Goal: Task Accomplishment & Management: Use online tool/utility

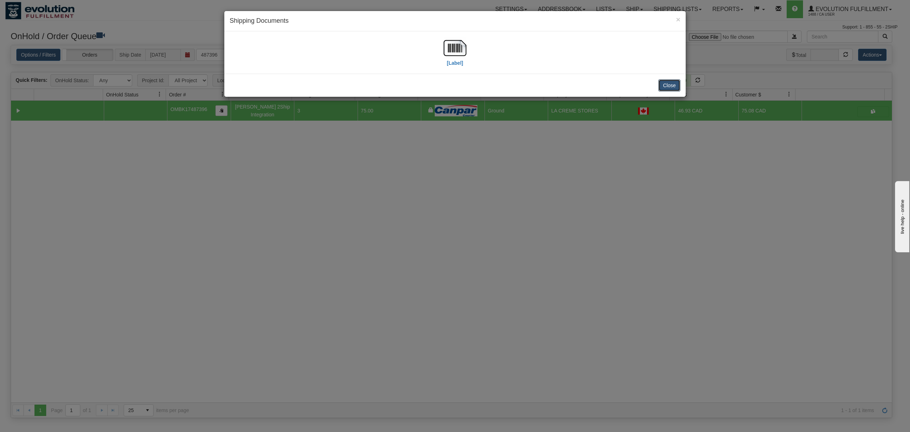
click at [665, 88] on button "Close" at bounding box center [670, 85] width 22 height 12
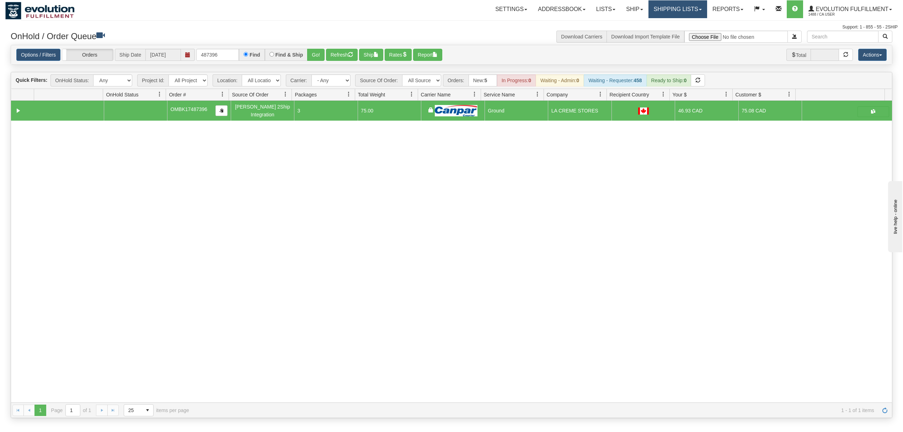
click at [685, 7] on link "Shipping lists" at bounding box center [678, 9] width 59 height 18
click at [652, 24] on span "Current Shipments" at bounding box center [666, 25] width 42 height 6
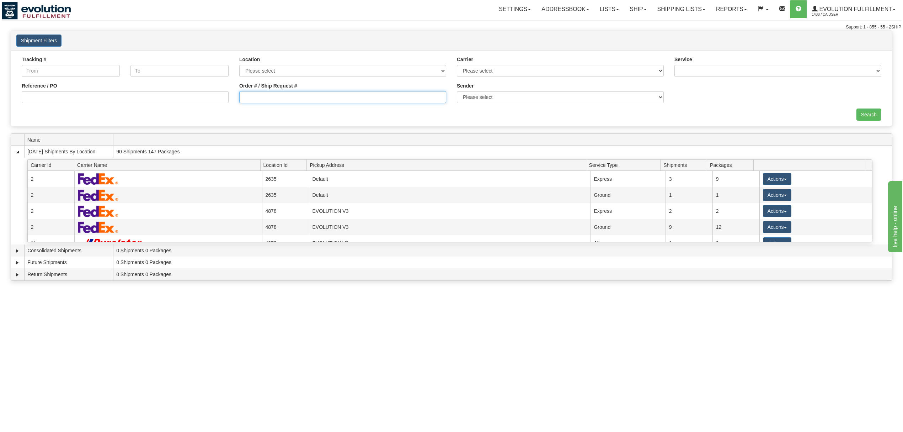
click at [306, 100] on input "Order # / Ship Request #" at bounding box center [342, 97] width 207 height 12
type input "87675"
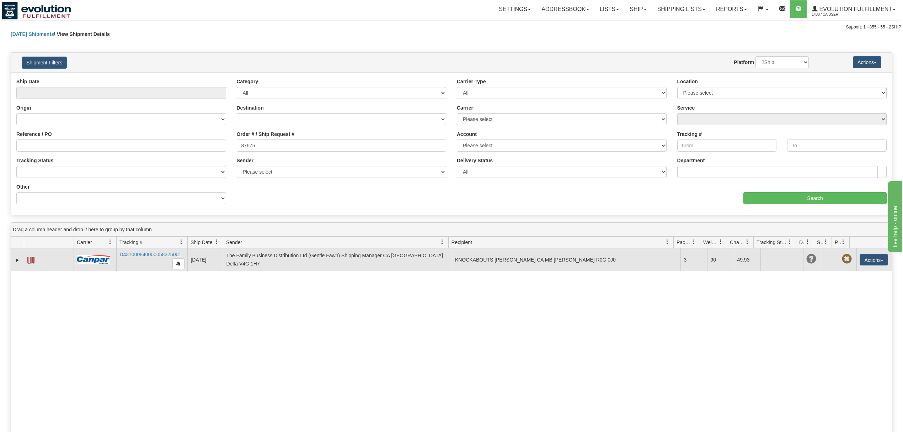
click at [28, 263] on span at bounding box center [30, 260] width 7 height 7
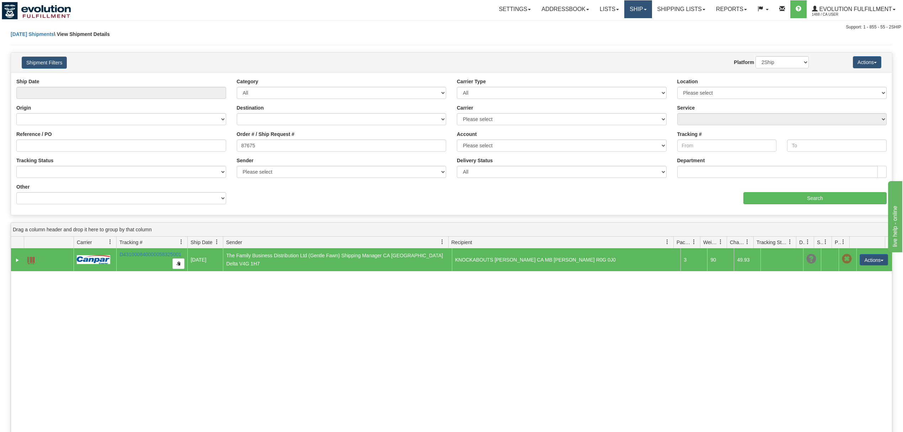
click at [634, 9] on link "Ship" at bounding box center [638, 9] width 27 height 18
click at [595, 35] on span "OnHold / Order Queue" at bounding box center [620, 34] width 50 height 6
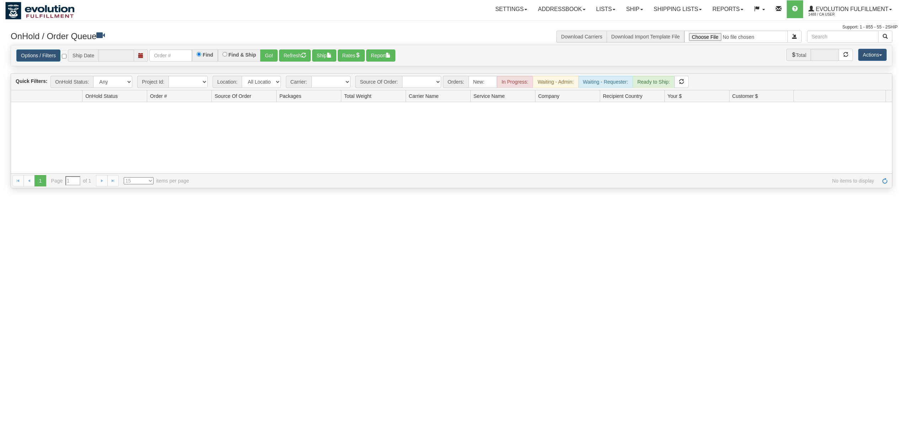
type input "[DATE]"
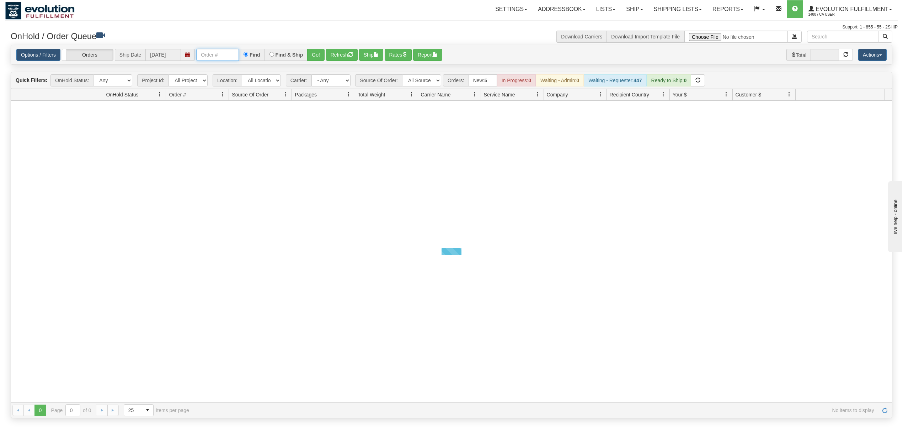
click at [222, 56] on input "text" at bounding box center [217, 55] width 43 height 12
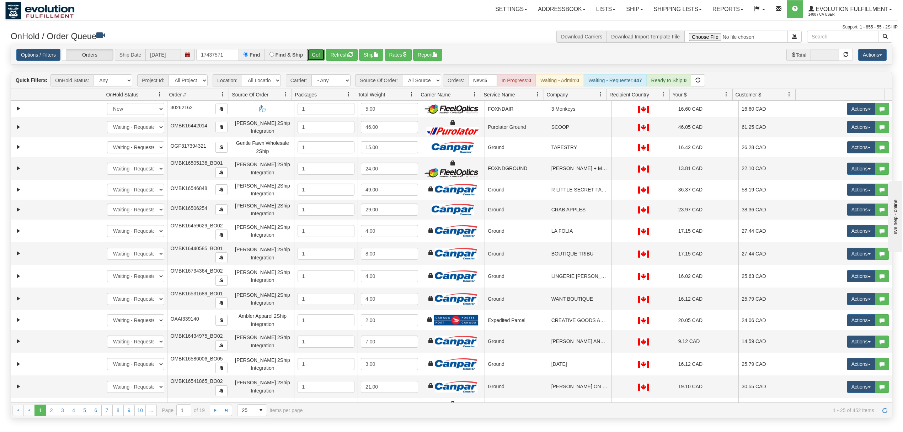
click at [316, 52] on button "Go!" at bounding box center [315, 55] width 17 height 12
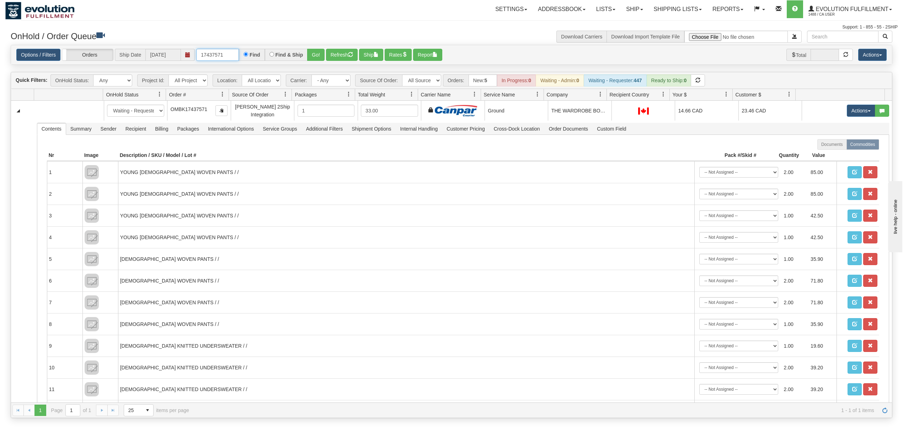
drag, startPoint x: 235, startPoint y: 55, endPoint x: 174, endPoint y: 58, distance: 61.6
click at [177, 57] on div "Options / Filters Group Shipments Orders Ship Date 08/18/2025 17437571 Find Fin…" at bounding box center [451, 55] width 871 height 12
click at [309, 54] on button "Go!" at bounding box center [315, 55] width 17 height 12
drag, startPoint x: 224, startPoint y: 56, endPoint x: 165, endPoint y: 65, distance: 59.7
click at [165, 65] on div "Options / Filters Group Shipments Orders Ship Date 08/18/2025 640959 Find Find …" at bounding box center [451, 55] width 881 height 20
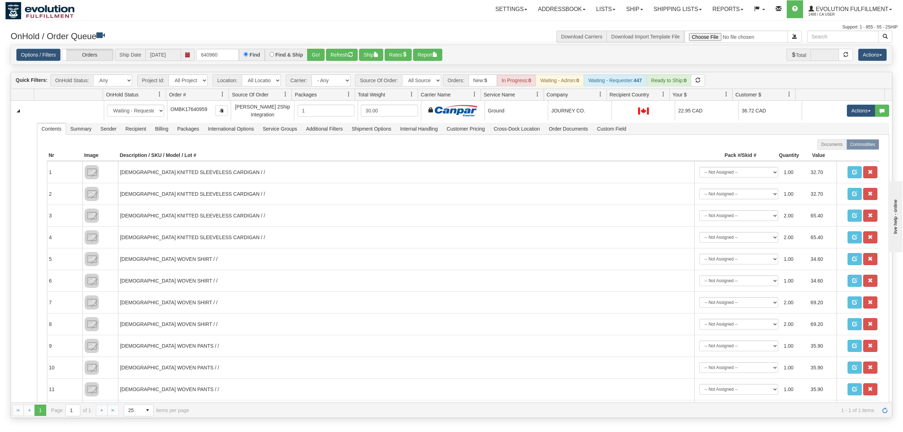
drag, startPoint x: 297, startPoint y: 58, endPoint x: 305, endPoint y: 57, distance: 7.9
click at [300, 57] on label "Find & Ship" at bounding box center [290, 54] width 28 height 5
click at [312, 55] on button "Go!" at bounding box center [315, 55] width 17 height 12
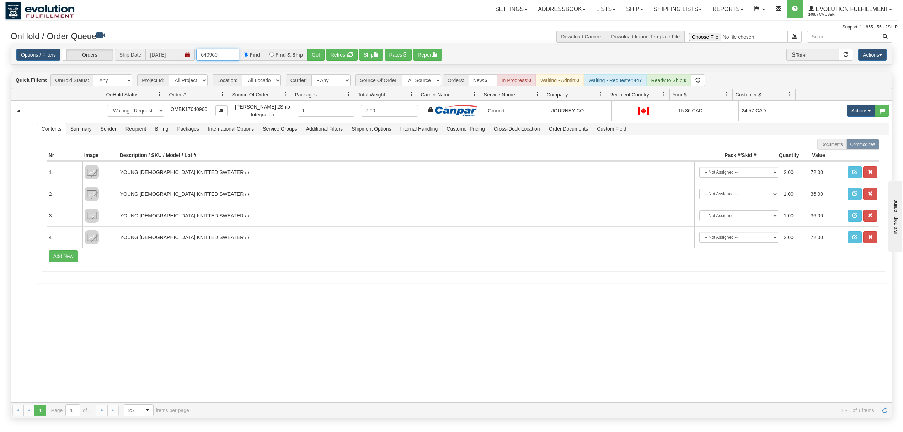
drag, startPoint x: 225, startPoint y: 55, endPoint x: 174, endPoint y: 55, distance: 51.2
click at [175, 55] on div "Options / Filters Group Shipments Orders Ship Date 08/18/2025 640960 Find Find …" at bounding box center [451, 55] width 871 height 12
type input "OTOFW46519-1"
click at [315, 57] on button "Go!" at bounding box center [315, 55] width 17 height 12
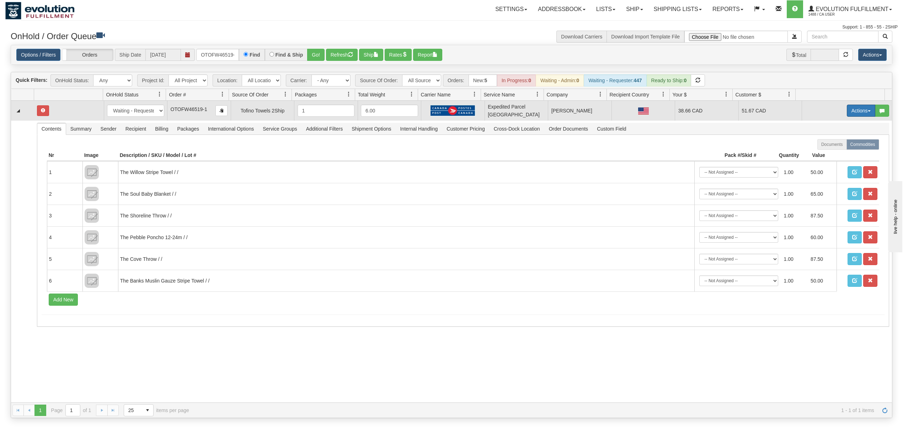
click at [860, 107] on button "Actions" at bounding box center [861, 111] width 28 height 12
click at [838, 142] on span "Rate All Services" at bounding box center [846, 143] width 43 height 6
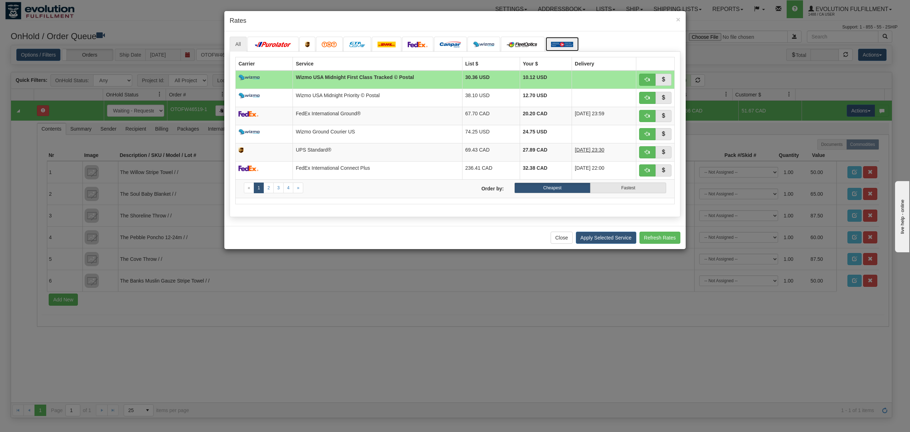
click at [550, 43] on link at bounding box center [563, 44] width 34 height 15
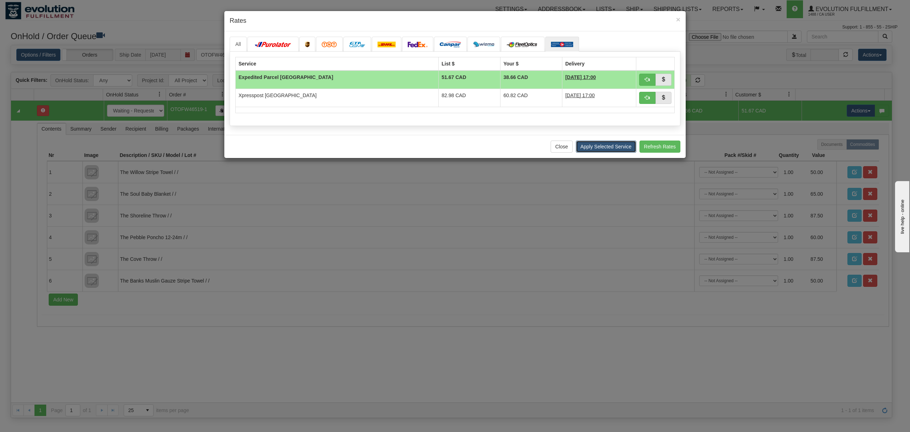
click at [612, 153] on button "Apply Selected Service" at bounding box center [606, 146] width 60 height 12
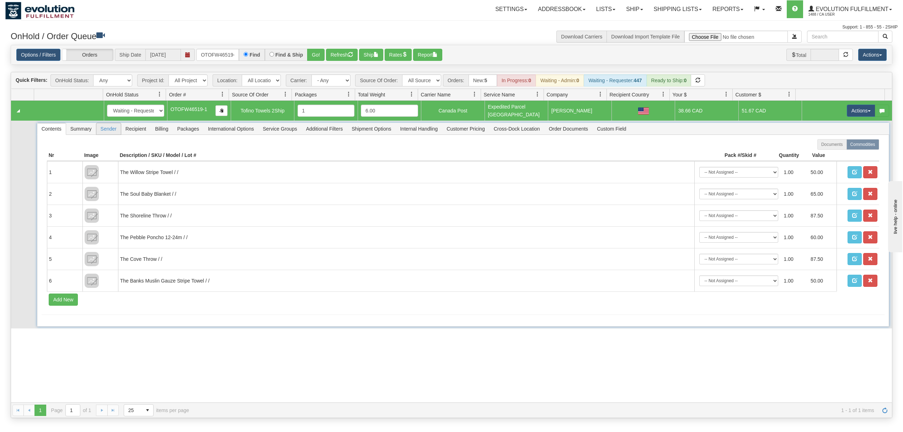
click at [111, 126] on span "Sender" at bounding box center [108, 128] width 25 height 11
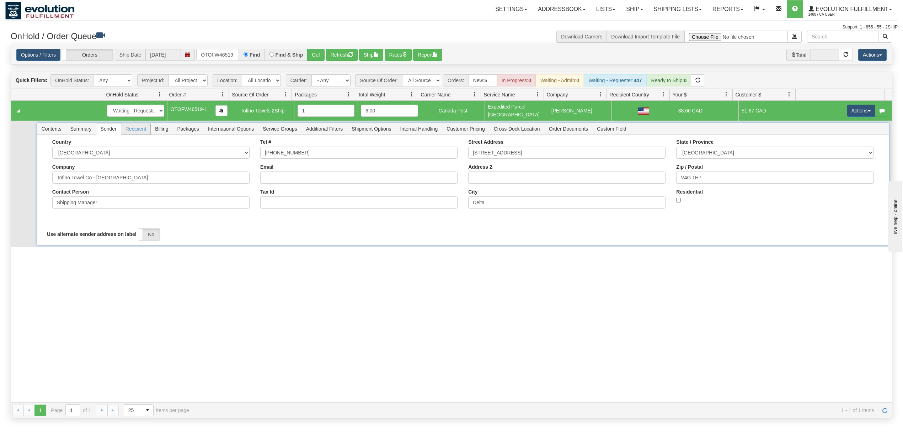
click at [133, 126] on span "Recipient" at bounding box center [135, 128] width 29 height 11
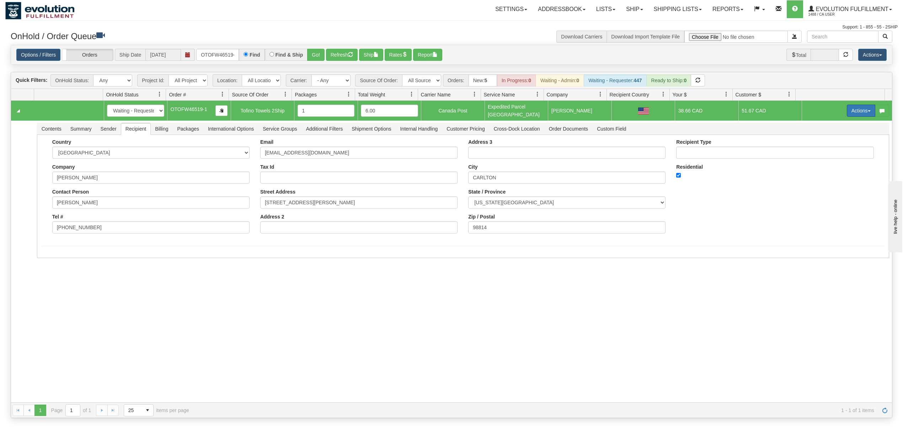
click at [857, 108] on button "Actions" at bounding box center [861, 111] width 28 height 12
click at [825, 149] on span "Ship" at bounding box center [832, 152] width 15 height 6
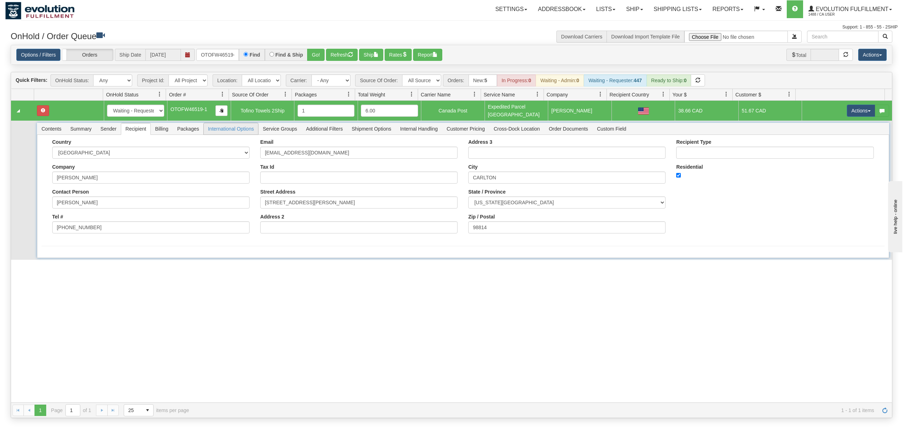
click at [230, 129] on span "International Options" at bounding box center [231, 128] width 54 height 11
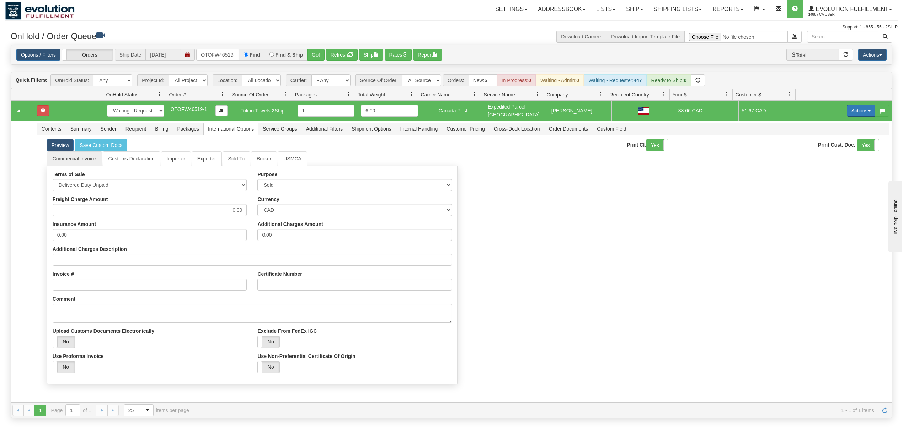
click at [861, 112] on button "Actions" at bounding box center [861, 111] width 28 height 12
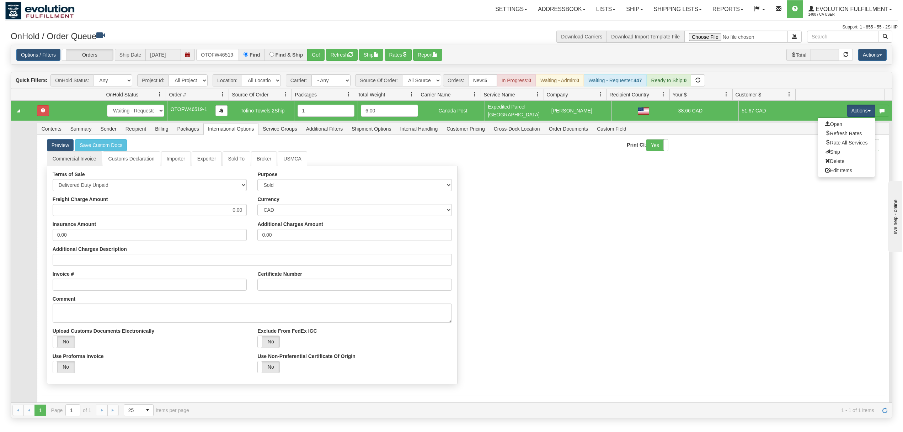
click at [719, 201] on div "Commercial Invoice Customs Declaration Importer Exporter Sold To Broker USMCA T…" at bounding box center [463, 269] width 843 height 236
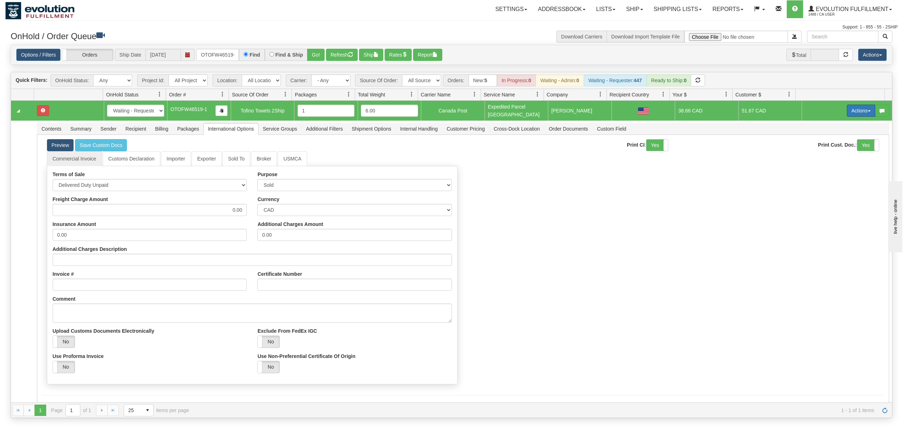
click at [847, 113] on button "Actions" at bounding box center [861, 111] width 28 height 12
click at [832, 124] on span "Open" at bounding box center [833, 124] width 17 height 6
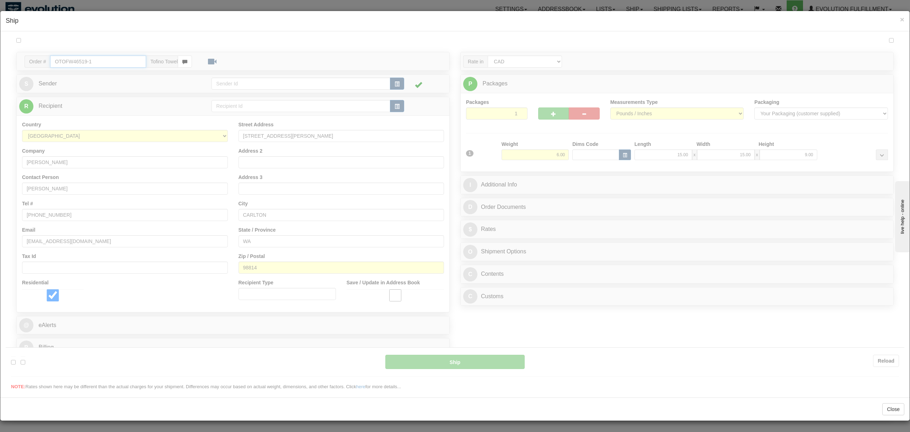
type input "USA.EP"
type input "12:12"
type input "16:00"
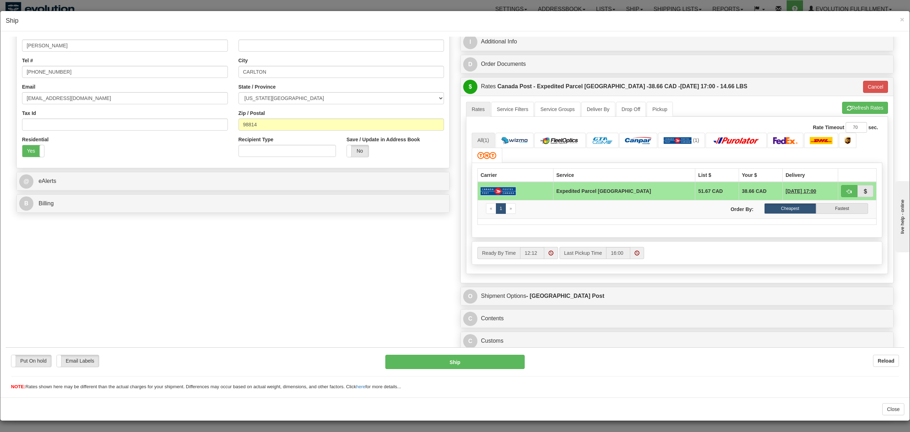
scroll to position [153, 0]
click at [560, 334] on link "C Customs" at bounding box center [677, 340] width 428 height 15
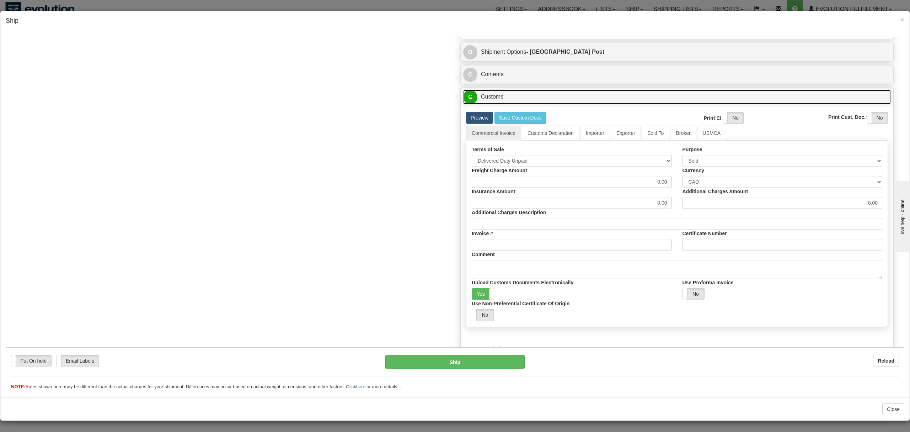
scroll to position [424, 0]
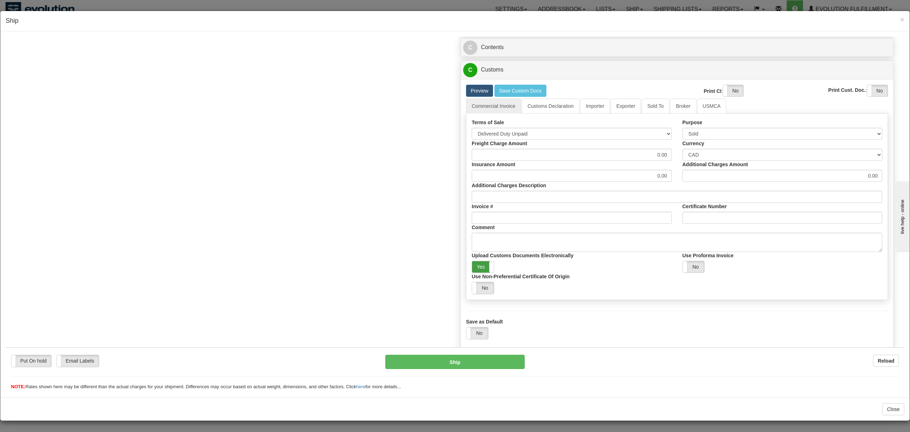
click at [484, 270] on label "Yes" at bounding box center [483, 267] width 22 height 12
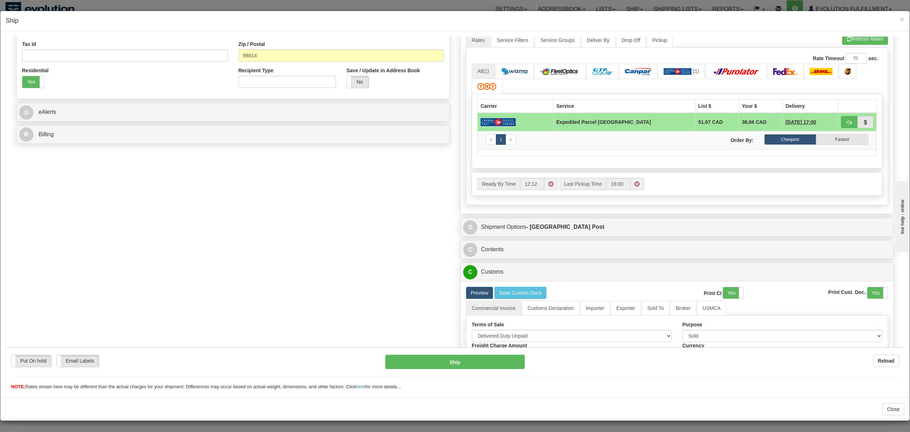
scroll to position [187, 0]
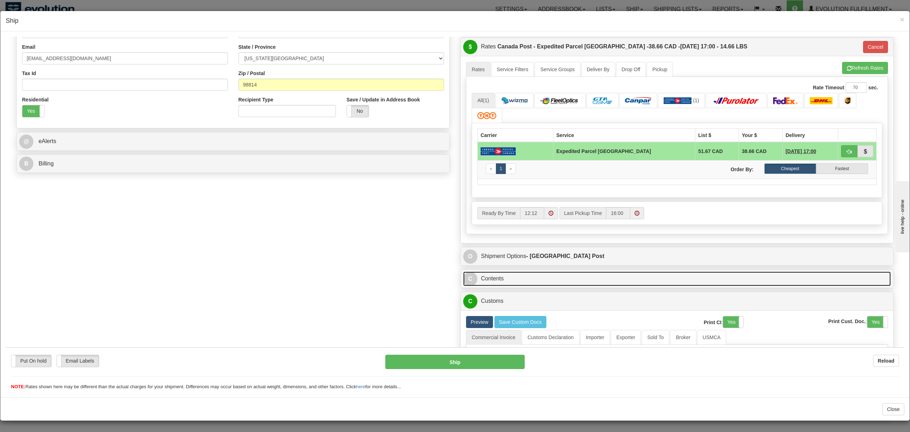
click at [492, 282] on link "C Contents" at bounding box center [677, 278] width 428 height 15
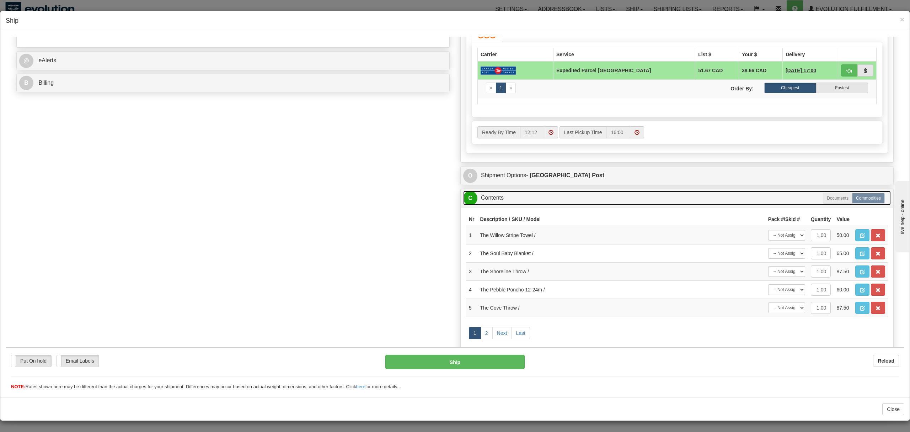
scroll to position [424, 0]
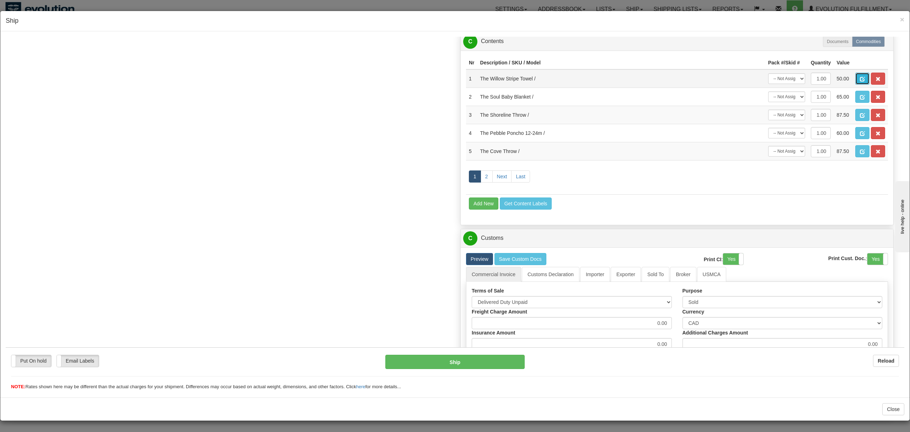
click at [865, 81] on span "button" at bounding box center [862, 78] width 5 height 5
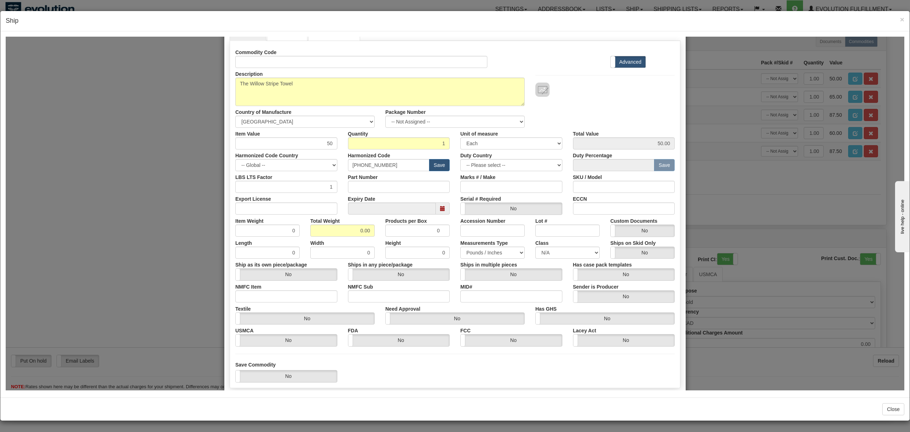
scroll to position [0, 0]
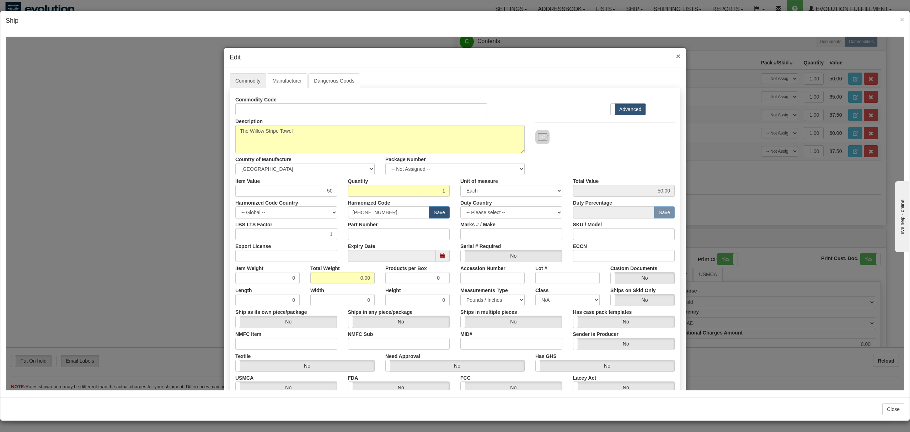
click at [676, 56] on span "×" at bounding box center [678, 56] width 4 height 8
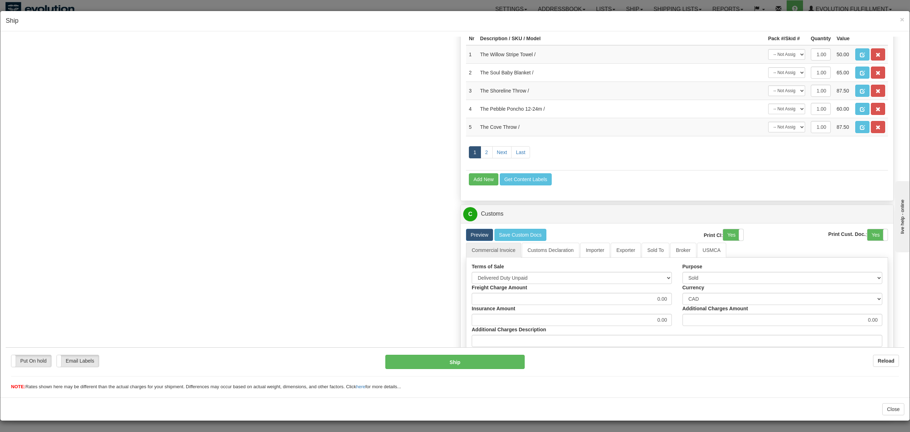
scroll to position [472, 0]
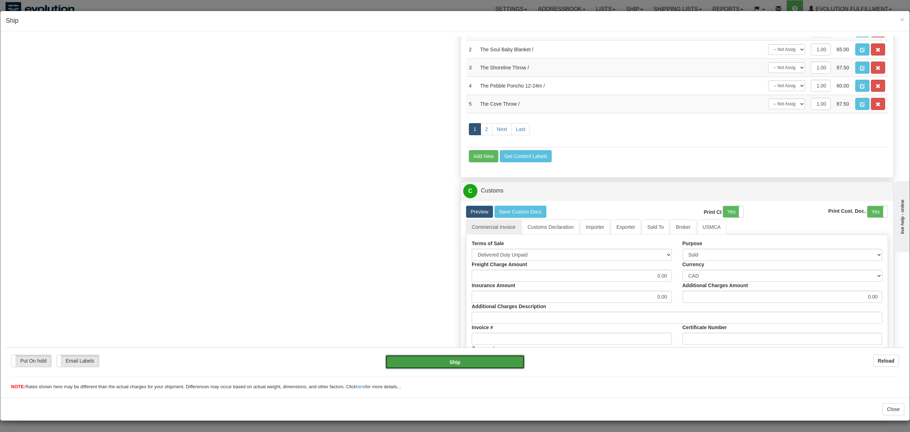
click at [443, 358] on button "Ship" at bounding box center [455, 361] width 139 height 14
